Goal: Communication & Community: Answer question/provide support

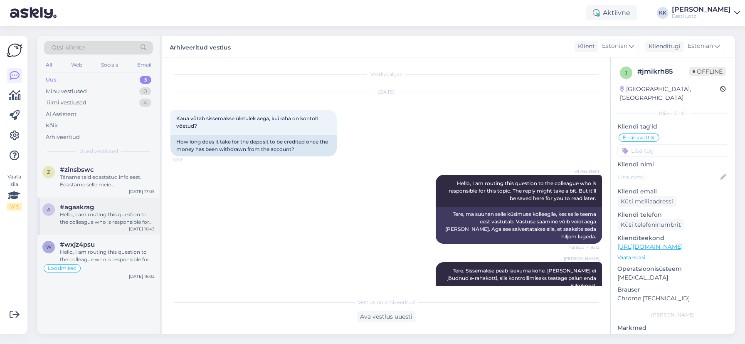
scroll to position [2, 0]
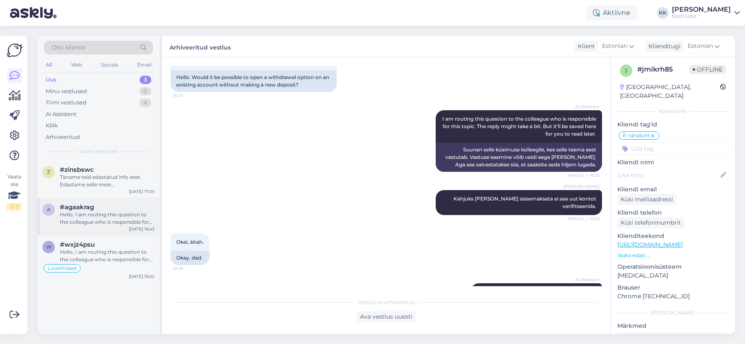
click at [133, 219] on div "Hello, I am routing this question to the colleague who is responsible for this …" at bounding box center [107, 218] width 95 height 15
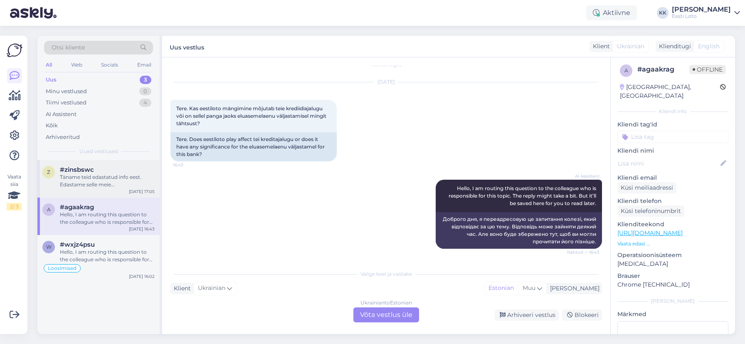
click at [111, 180] on div "Täname teid edastatud info eest. Edastame selle meie finantsosakonnale, kes kon…" at bounding box center [107, 180] width 95 height 15
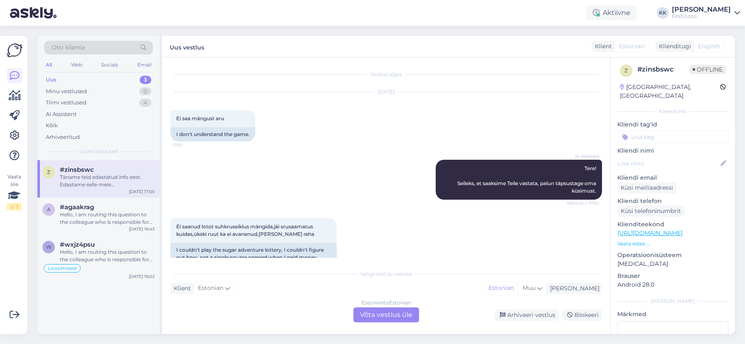
scroll to position [235, 0]
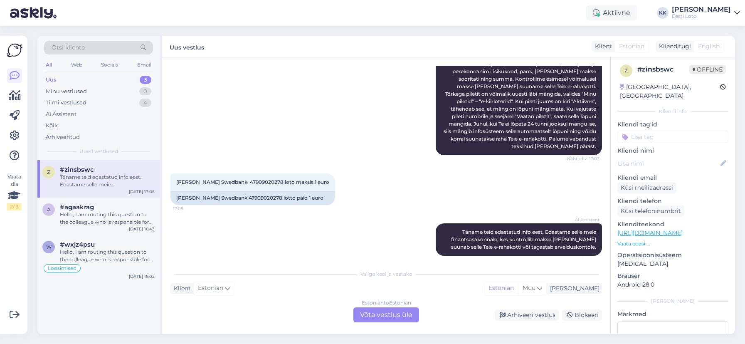
click at [79, 175] on div "Täname teid edastatud info eest. Edastame selle meie finantsosakonnale, kes kon…" at bounding box center [107, 180] width 95 height 15
click at [263, 179] on span "[PERSON_NAME] Swedbank 47909020278 loto maksis 1 euro" at bounding box center [252, 182] width 153 height 6
click at [262, 179] on span "[PERSON_NAME] Swedbank 47909020278 loto maksis 1 euro" at bounding box center [252, 182] width 153 height 6
copy span "47909020278"
click at [387, 314] on div "Estonian to Estonian Võta vestlus üle" at bounding box center [386, 314] width 66 height 15
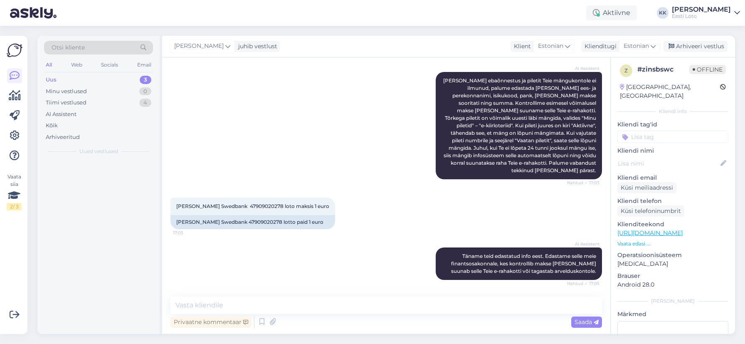
scroll to position [204, 0]
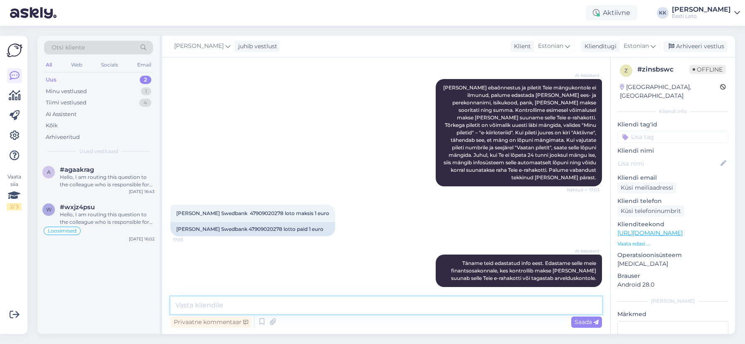
click at [380, 304] on textarea at bounding box center [385, 304] width 431 height 17
paste textarea "Tõrkega piletit on võimalik uuesti läbi mängida, valides Minu piletid – e-kiirl…"
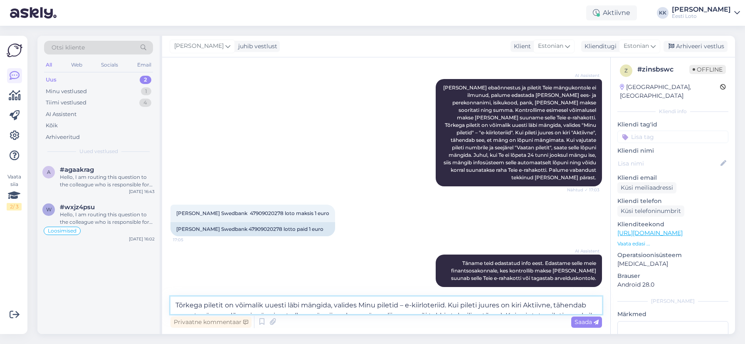
scroll to position [0, 0]
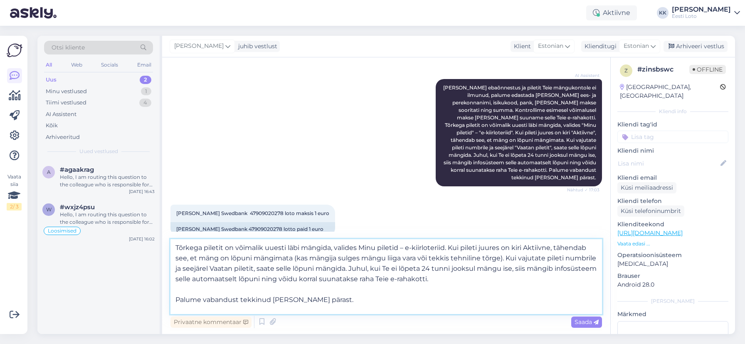
drag, startPoint x: 175, startPoint y: 257, endPoint x: 202, endPoint y: 254, distance: 26.3
click at [175, 257] on textarea "Tõrkega piletit on võimalik uuesti läbi mängida, valides Minu piletid – e-kiirl…" at bounding box center [385, 276] width 431 height 75
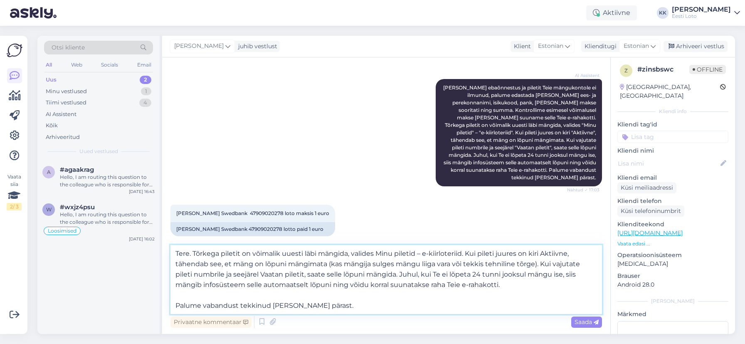
scroll to position [255, 0]
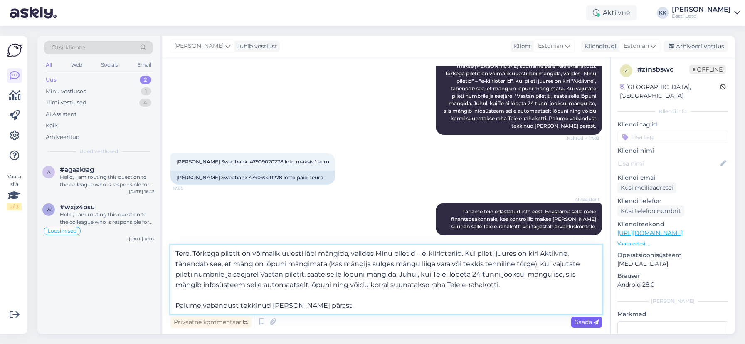
type textarea "Tere. Tõrkega piletit on võimalik uuesti läbi mängida, valides Minu piletid – e…"
click at [582, 320] on span "Saada" at bounding box center [586, 321] width 24 height 7
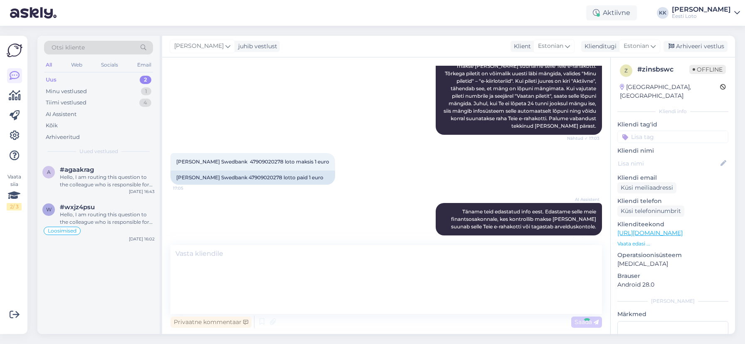
scroll to position [307, 0]
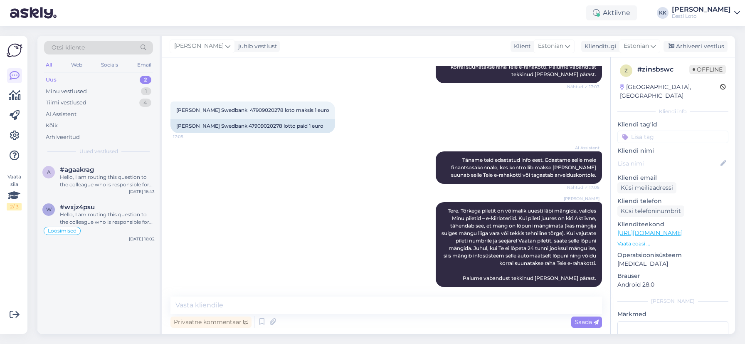
click at [666, 130] on input at bounding box center [672, 136] width 111 height 12
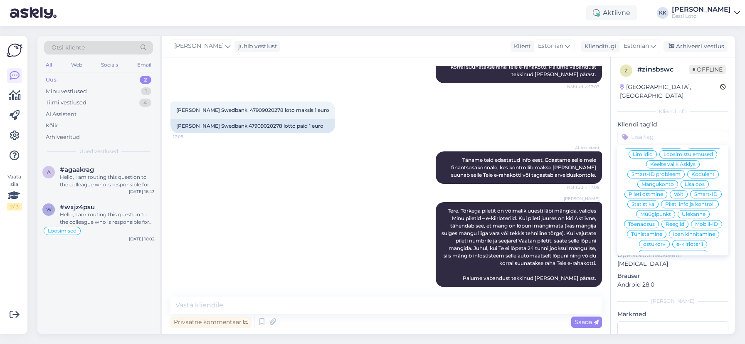
scroll to position [178, 0]
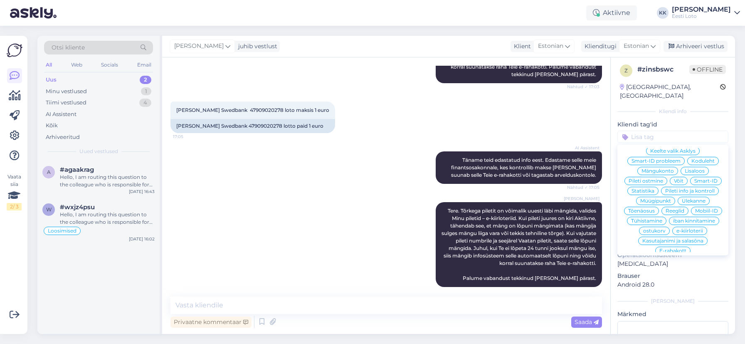
click at [700, 228] on span "e-kiirloterii" at bounding box center [689, 230] width 27 height 5
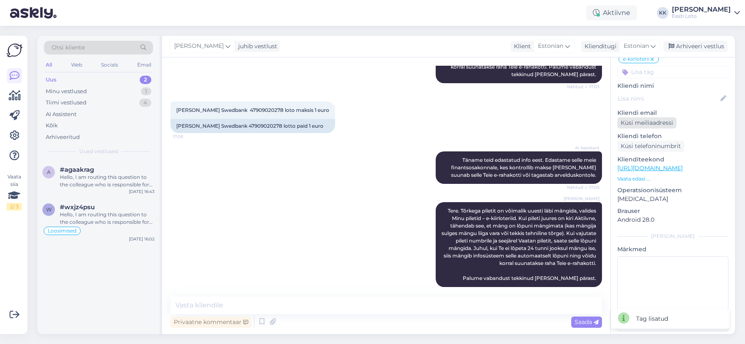
scroll to position [0, 0]
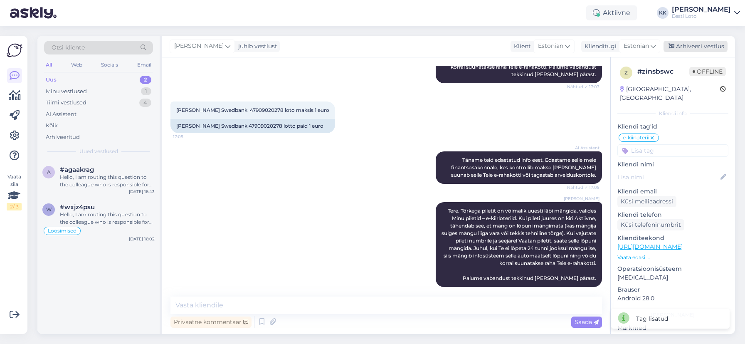
click at [709, 43] on div "Arhiveeri vestlus" at bounding box center [695, 46] width 64 height 11
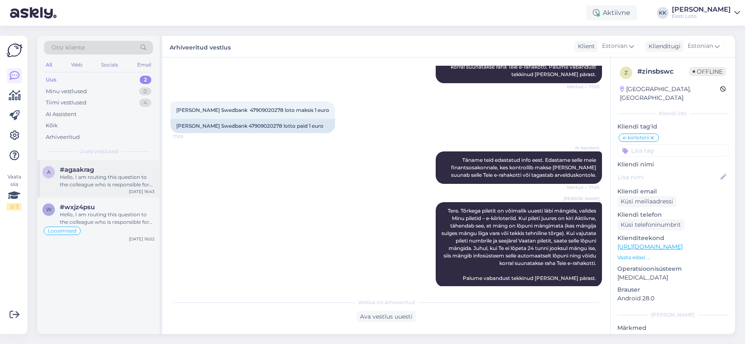
click at [111, 182] on div "Hello, I am routing this question to the colleague who is responsible for this …" at bounding box center [107, 180] width 95 height 15
